Goal: Task Accomplishment & Management: Manage account settings

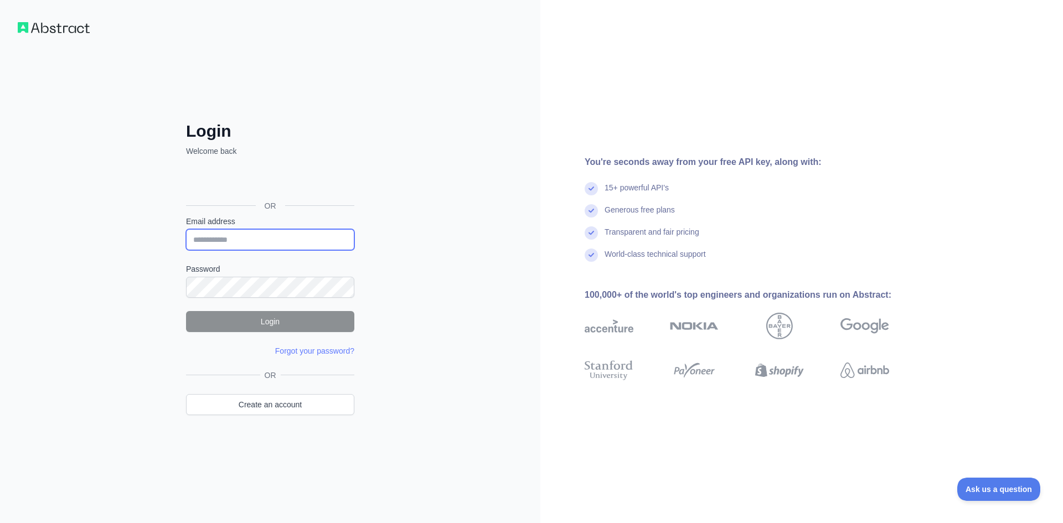
click at [302, 241] on input "Email address" at bounding box center [270, 239] width 168 height 21
type input "**********"
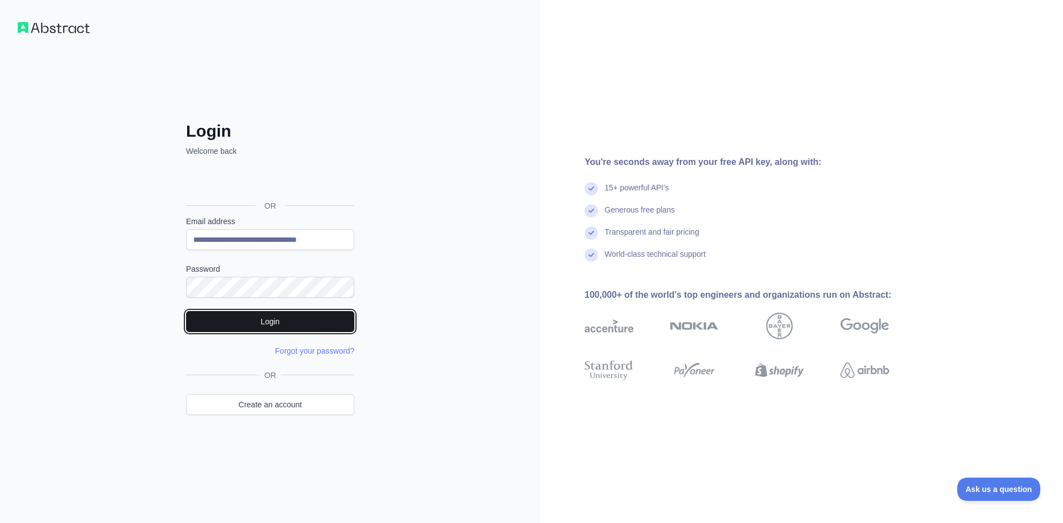
click at [296, 326] on button "Login" at bounding box center [270, 321] width 168 height 21
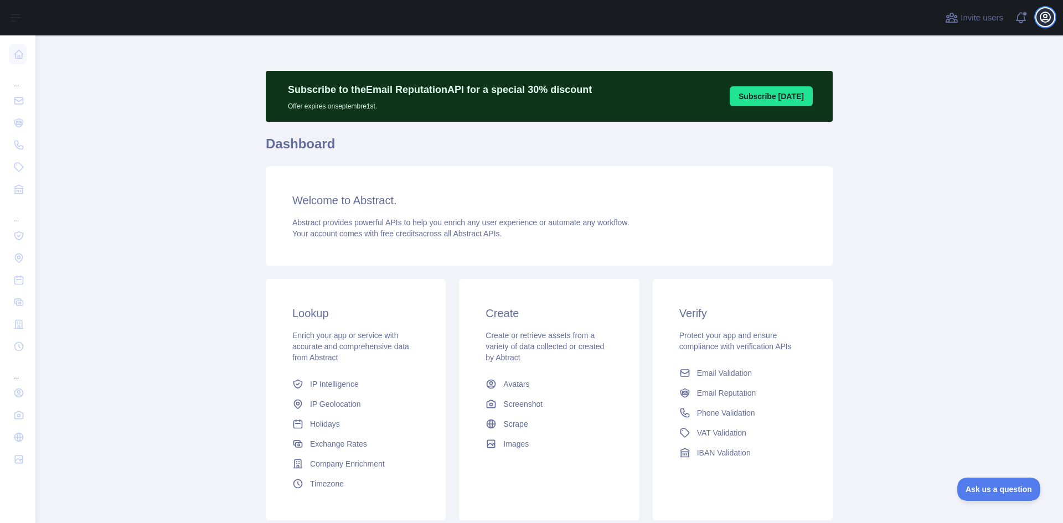
click at [1044, 19] on icon "button" at bounding box center [1046, 17] width 10 height 10
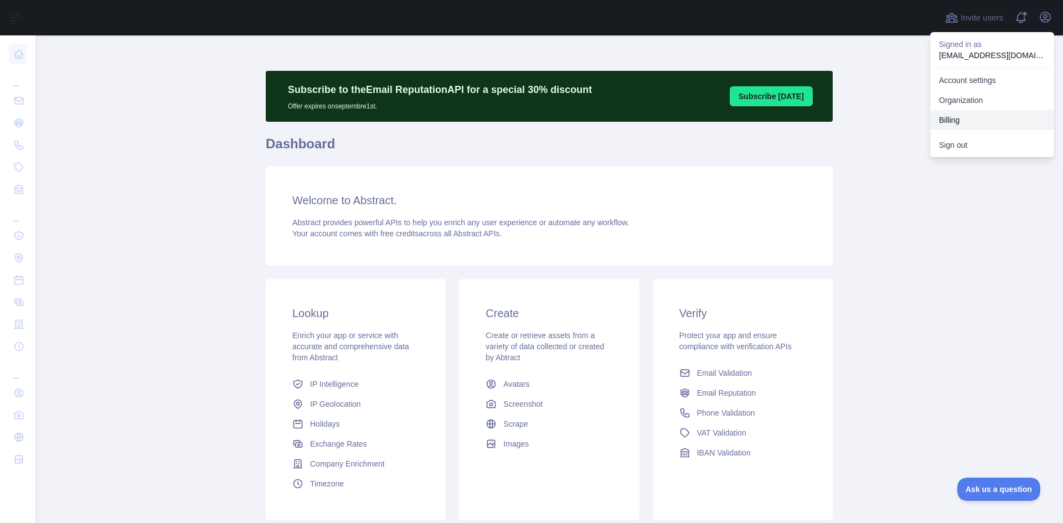
click at [978, 115] on button "Billing" at bounding box center [992, 120] width 124 height 20
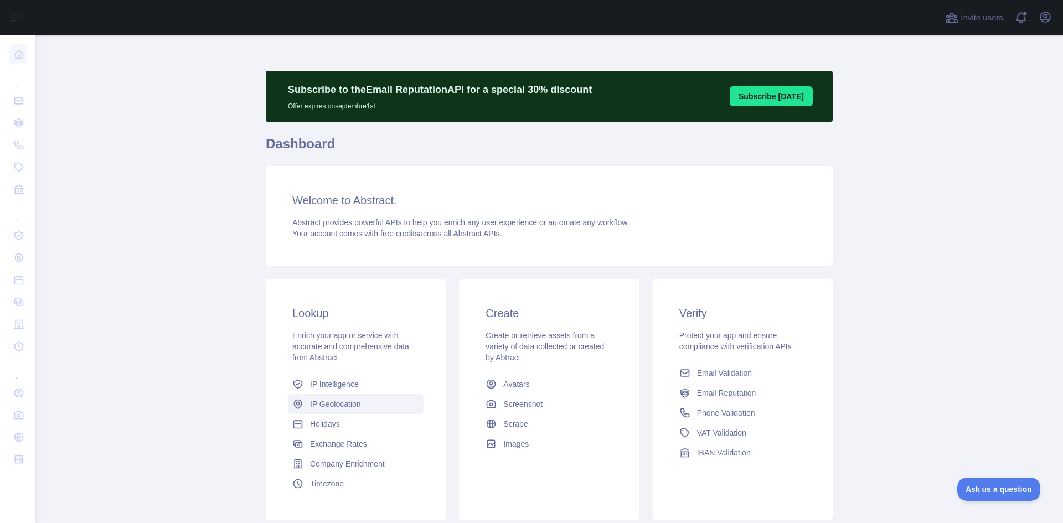
click at [341, 409] on span "IP Geolocation" at bounding box center [335, 404] width 51 height 11
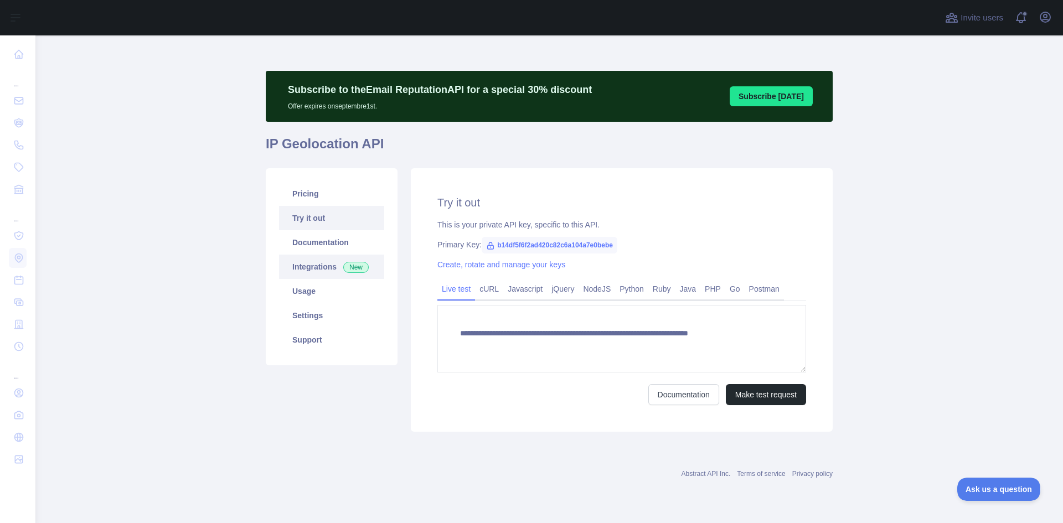
type textarea "**********"
click at [321, 287] on link "Usage" at bounding box center [331, 291] width 105 height 24
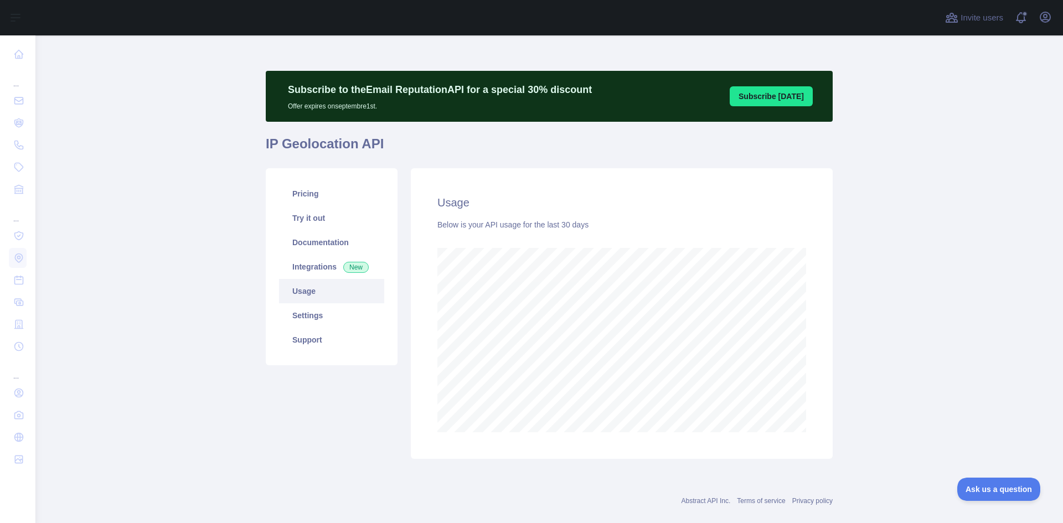
scroll to position [488, 1020]
click at [320, 312] on link "Settings" at bounding box center [331, 315] width 105 height 24
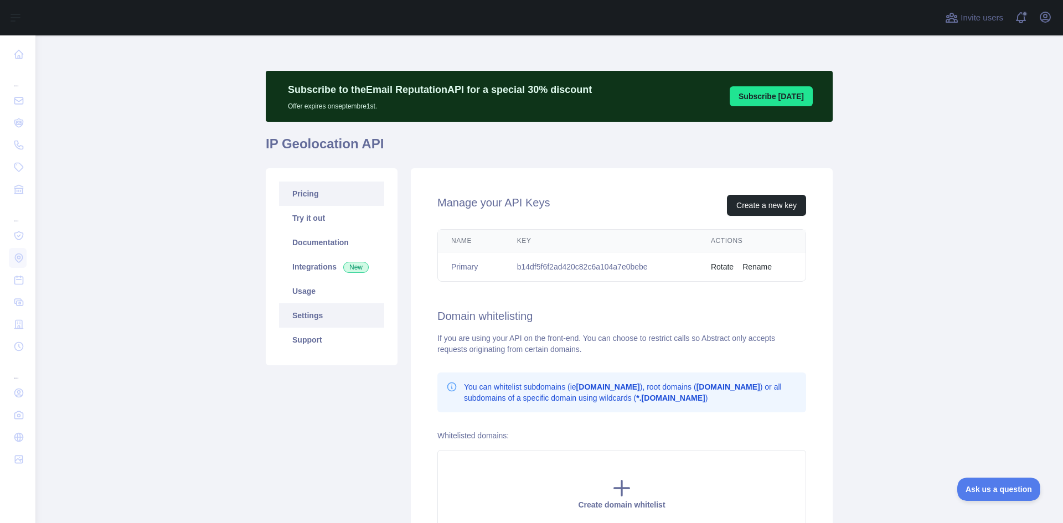
click at [313, 188] on link "Pricing" at bounding box center [331, 194] width 105 height 24
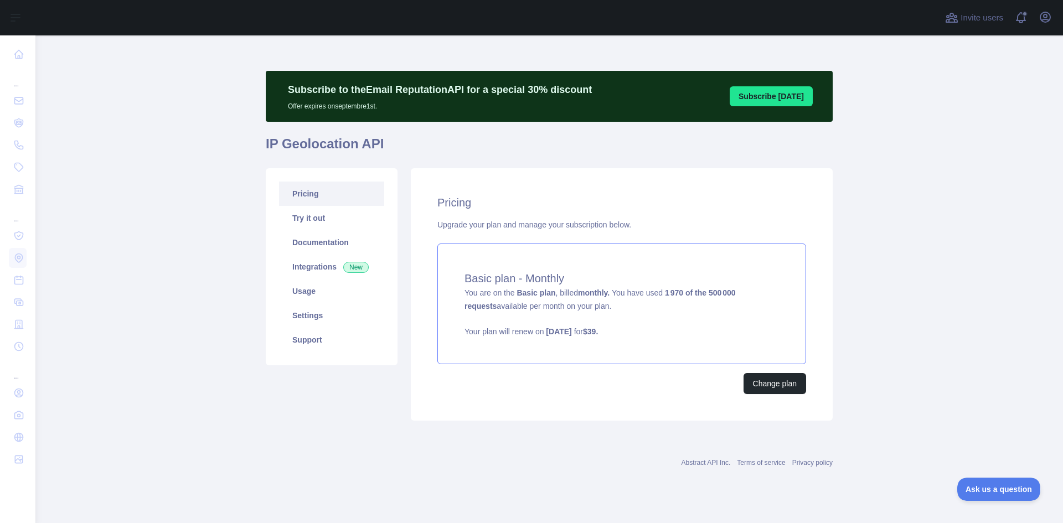
click at [555, 341] on div "Basic plan - Monthly You are on the Basic plan , billed monthly. You have used …" at bounding box center [621, 304] width 369 height 121
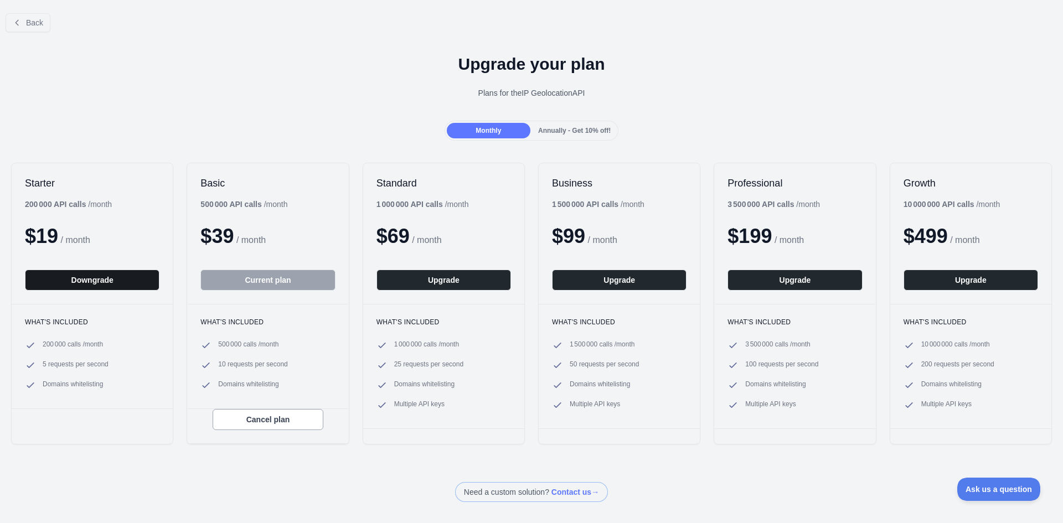
click at [91, 285] on button "Downgrade" at bounding box center [92, 280] width 135 height 21
